Goal: Find contact information: Find contact information

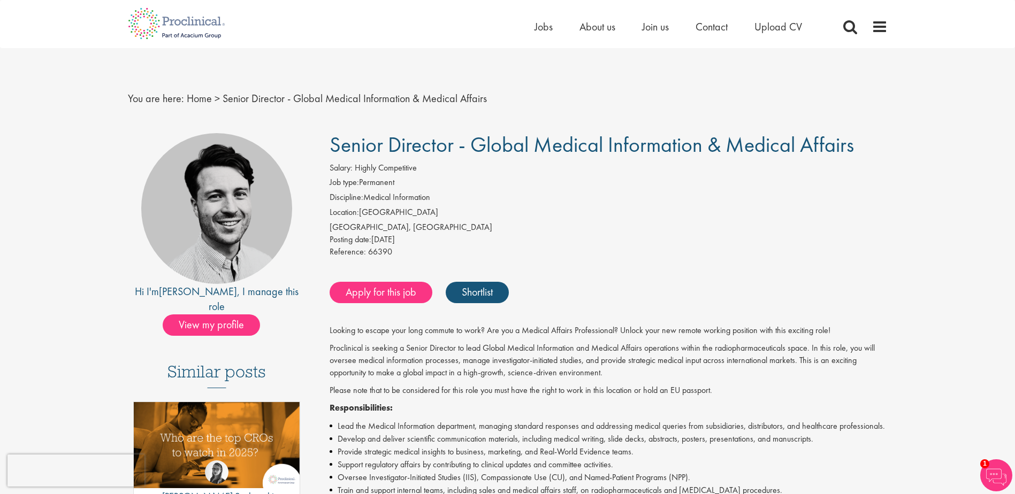
drag, startPoint x: 334, startPoint y: 146, endPoint x: 858, endPoint y: 149, distance: 524.2
click at [858, 149] on h1 "Senior Director - Global Medical Information & Medical Affairs" at bounding box center [608, 145] width 558 height 24
copy span "Senior Director - Global Medical Information & Medical Affairs"
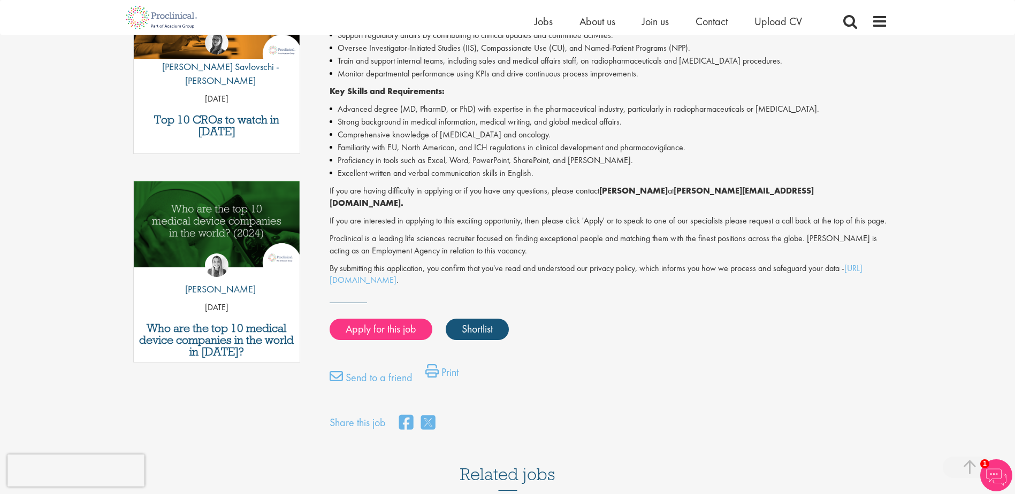
scroll to position [428, 0]
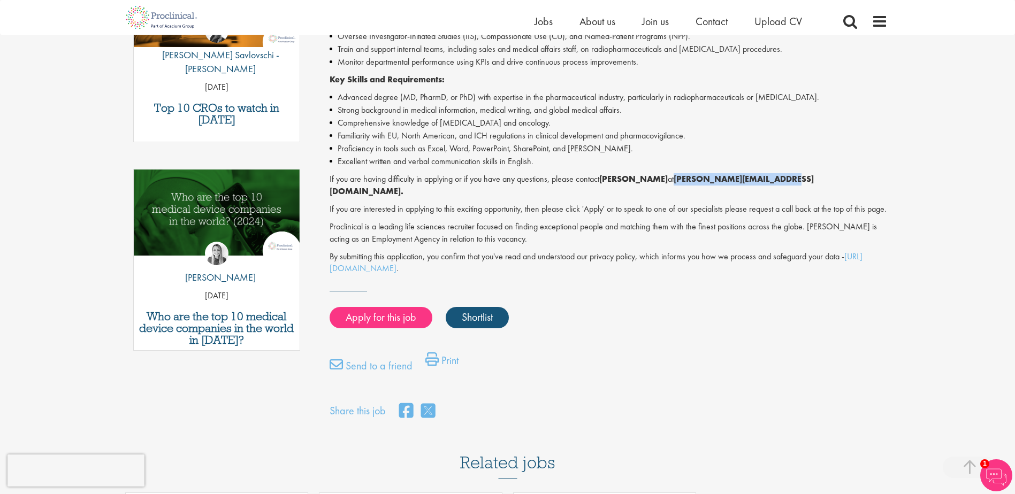
drag, startPoint x: 664, startPoint y: 175, endPoint x: 765, endPoint y: 182, distance: 101.3
click at [765, 182] on strong "[PERSON_NAME][EMAIL_ADDRESS][DOMAIN_NAME]." at bounding box center [571, 185] width 484 height 24
copy strong "[PERSON_NAME][EMAIL_ADDRESS][DOMAIN_NAME]"
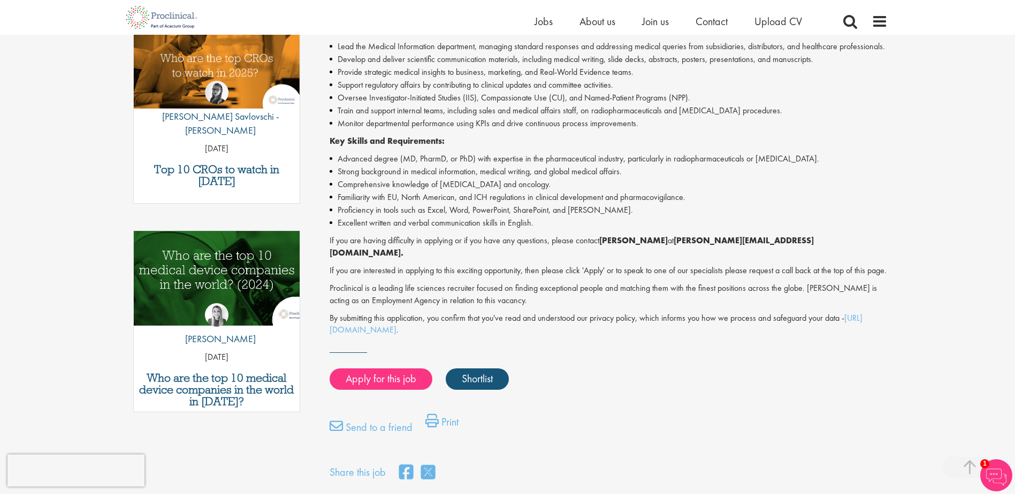
scroll to position [481, 0]
